Goal: Information Seeking & Learning: Understand process/instructions

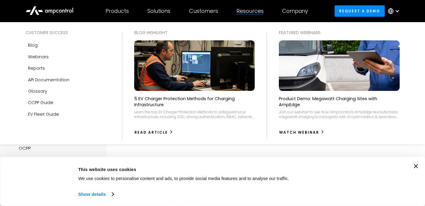
scroll to position [185, 0]
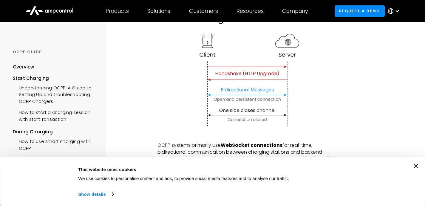
click at [417, 167] on icon "Close banner" at bounding box center [416, 166] width 4 height 4
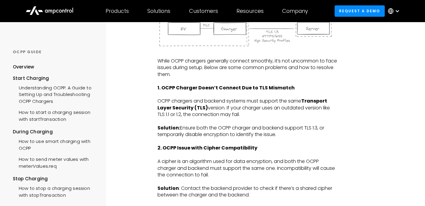
scroll to position [818, 0]
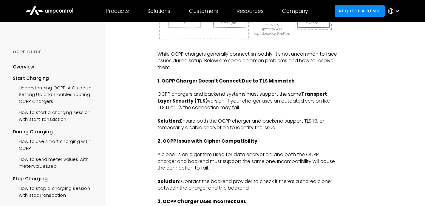
drag, startPoint x: 158, startPoint y: 79, endPoint x: 279, endPoint y: 129, distance: 130.0
click at [279, 129] on div "The Open Charge Point Protocol (OCPP) is an open standard that facilitates comm…" at bounding box center [248, 43] width 180 height 1485
click at [353, 112] on div "START CHARGING Understanding OCPP: A Guide to Setting Up and Troubleshooting OC…" at bounding box center [248, 10] width 241 height 1612
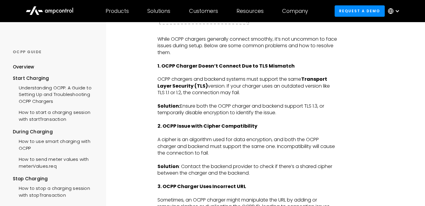
scroll to position [828, 0]
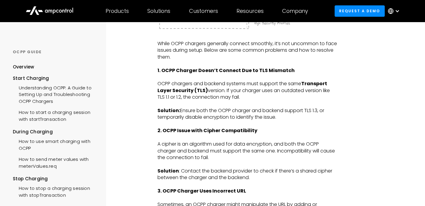
click at [259, 110] on p "Solution: Ensure both the OCPP charger and backend support TLS 1.3, or temporar…" at bounding box center [248, 113] width 180 height 13
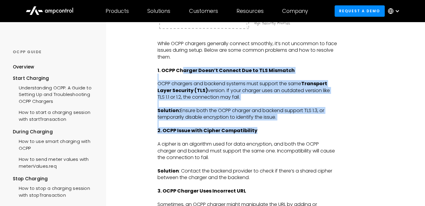
drag, startPoint x: 181, startPoint y: 72, endPoint x: 266, endPoint y: 132, distance: 103.7
click at [260, 130] on div "The Open Charge Point Protocol (OCPP) is an open standard that facilitates comm…" at bounding box center [248, 32] width 180 height 1485
click at [257, 126] on p "‍" at bounding box center [248, 124] width 180 height 7
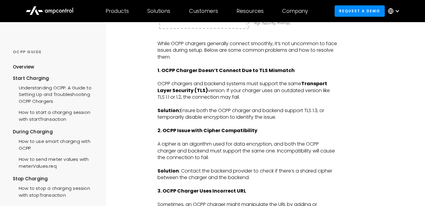
click at [151, 69] on div "START CHARGING Understanding OCPP: A Guide to Setting Up and Troubleshooting OC…" at bounding box center [248, 0] width 241 height 1612
click at [8, 79] on div "OCPP GUIDE Overview Start Charging Understanding OCPP: A Guide to Setting Up an…" at bounding box center [53, 0] width 106 height 1612
click at [261, 94] on p "OCPP chargers and backend systems must support the same Transport Layer Securit…" at bounding box center [248, 90] width 180 height 20
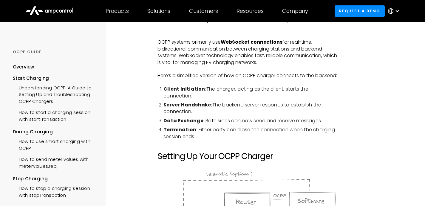
scroll to position [0, 0]
